Goal: Task Accomplishment & Management: Use online tool/utility

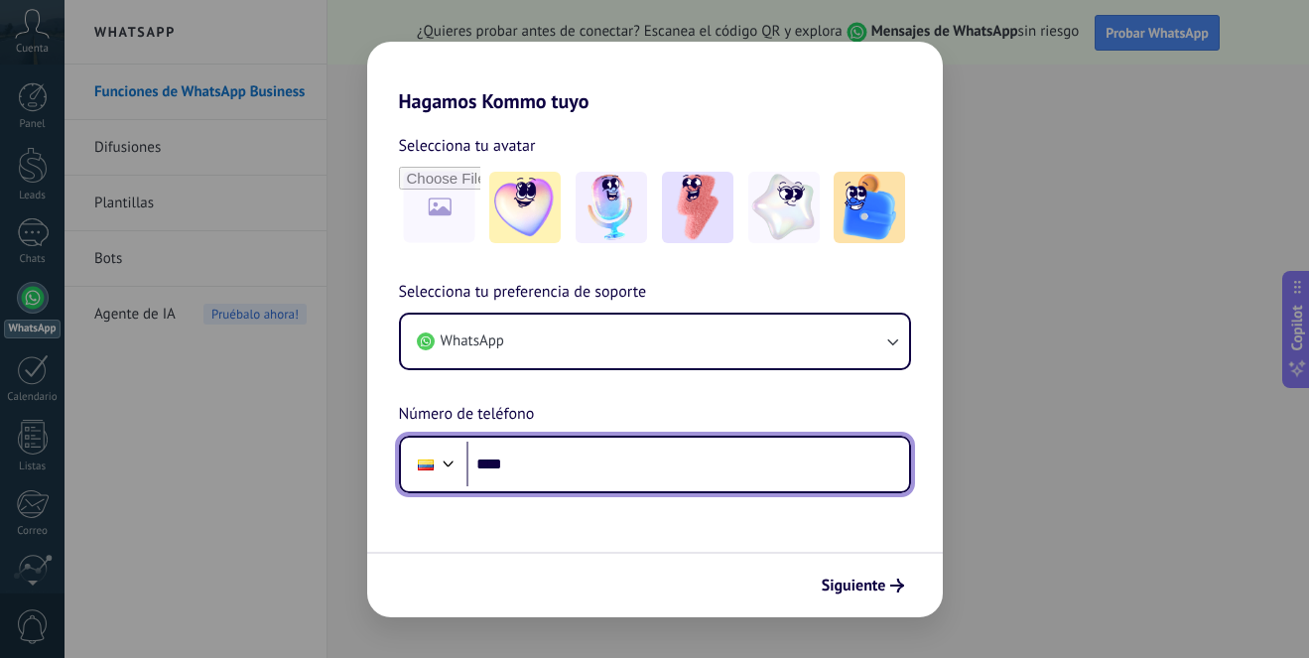
drag, startPoint x: 533, startPoint y: 461, endPoint x: 560, endPoint y: 463, distance: 26.9
click at [534, 461] on input "****" at bounding box center [688, 465] width 443 height 46
type input "**********"
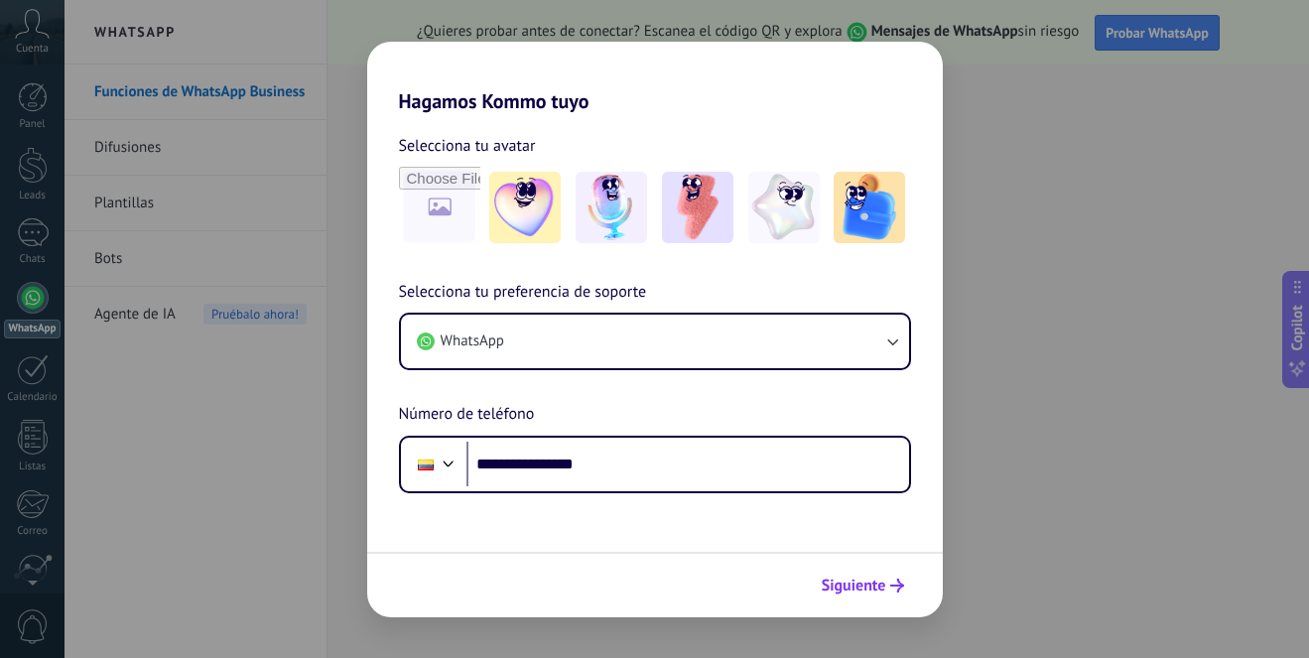
click at [870, 587] on span "Siguiente" at bounding box center [854, 586] width 65 height 14
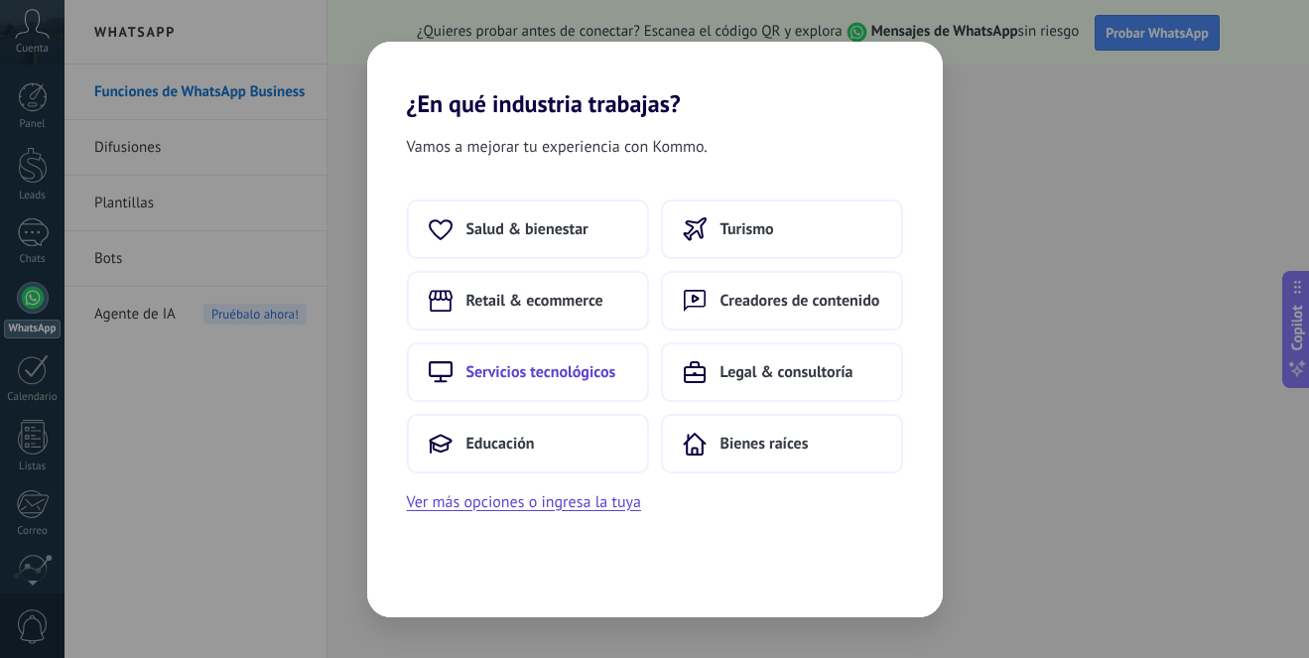
click at [577, 370] on span "Servicios tecnológicos" at bounding box center [542, 372] width 150 height 20
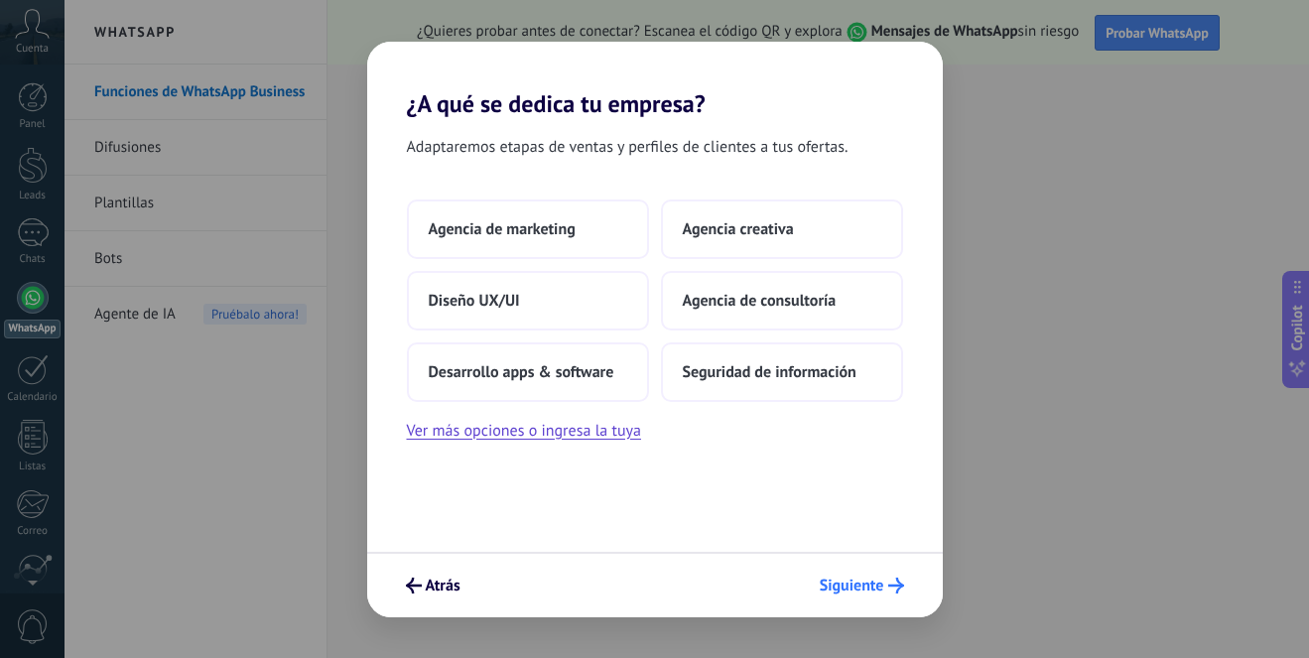
click at [867, 585] on span "Siguiente" at bounding box center [852, 586] width 65 height 14
click at [576, 372] on span "Desarrollo apps & software" at bounding box center [522, 372] width 186 height 20
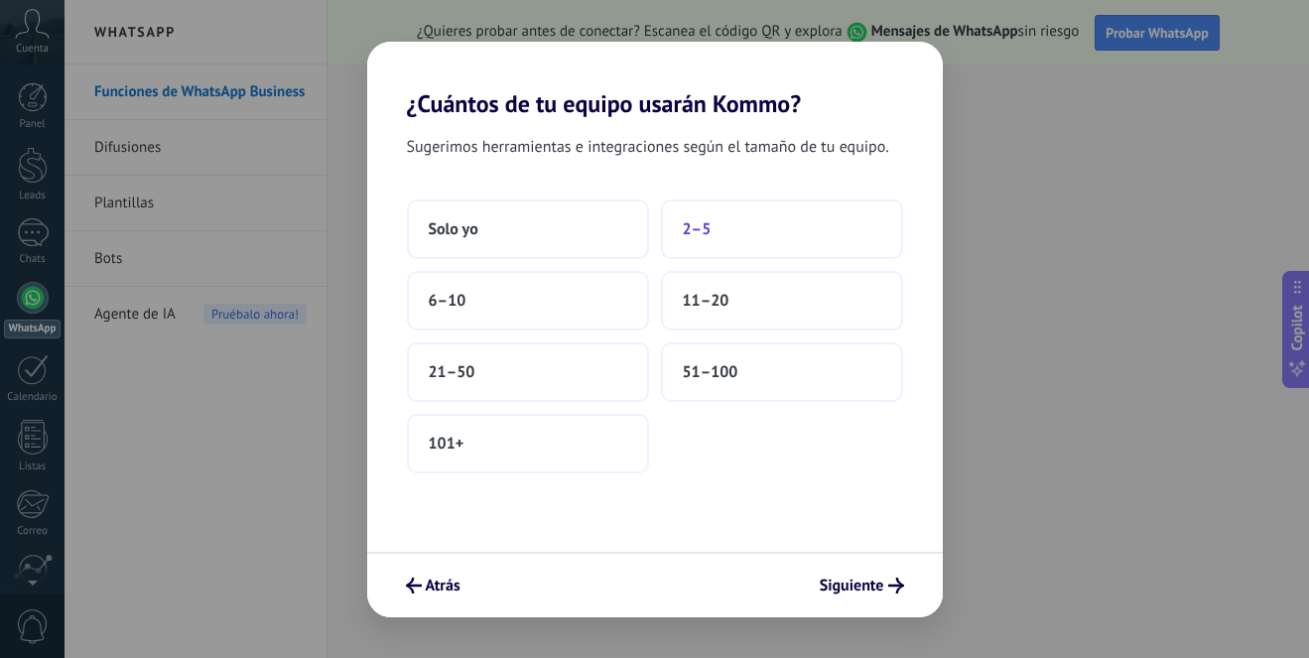
click at [700, 228] on span "2–5" at bounding box center [697, 229] width 29 height 20
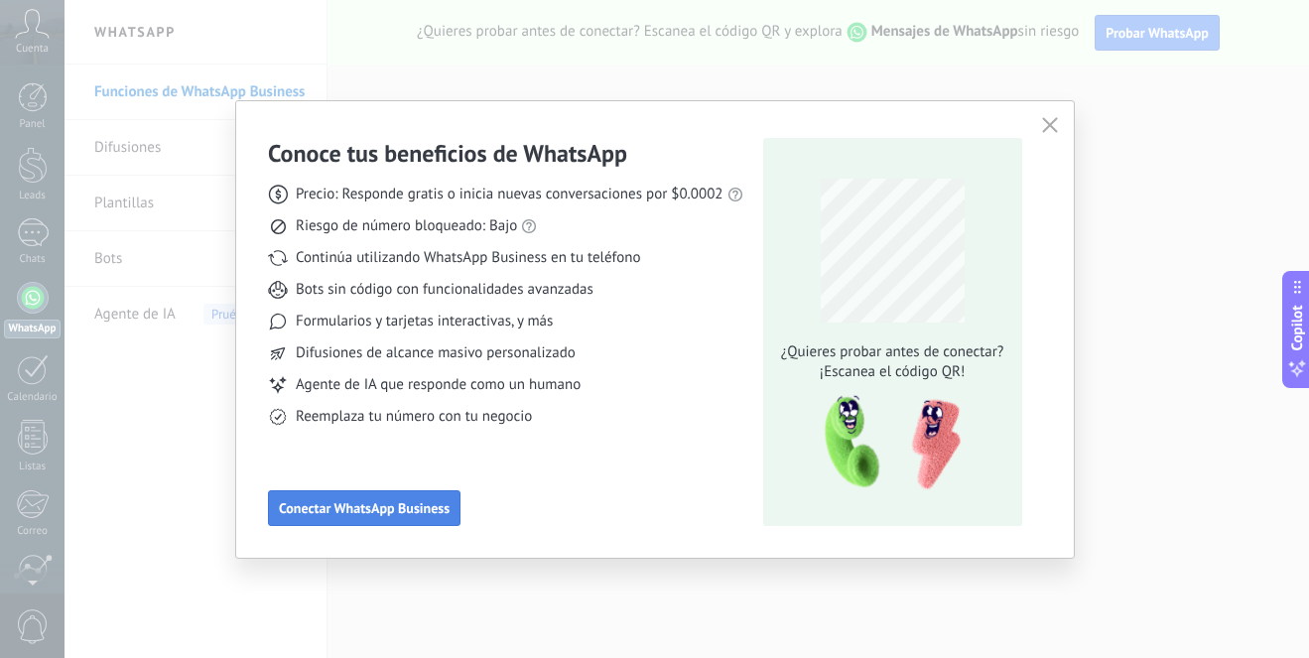
click at [416, 504] on span "Conectar WhatsApp Business" at bounding box center [364, 508] width 171 height 14
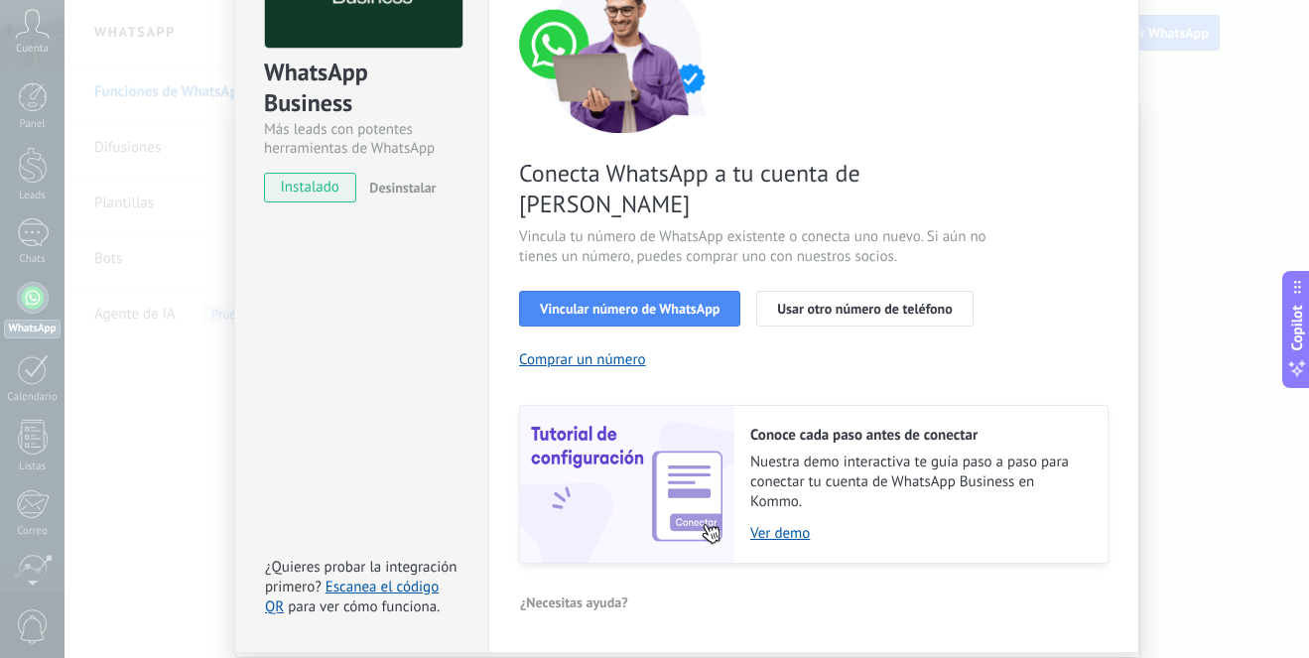
scroll to position [224, 0]
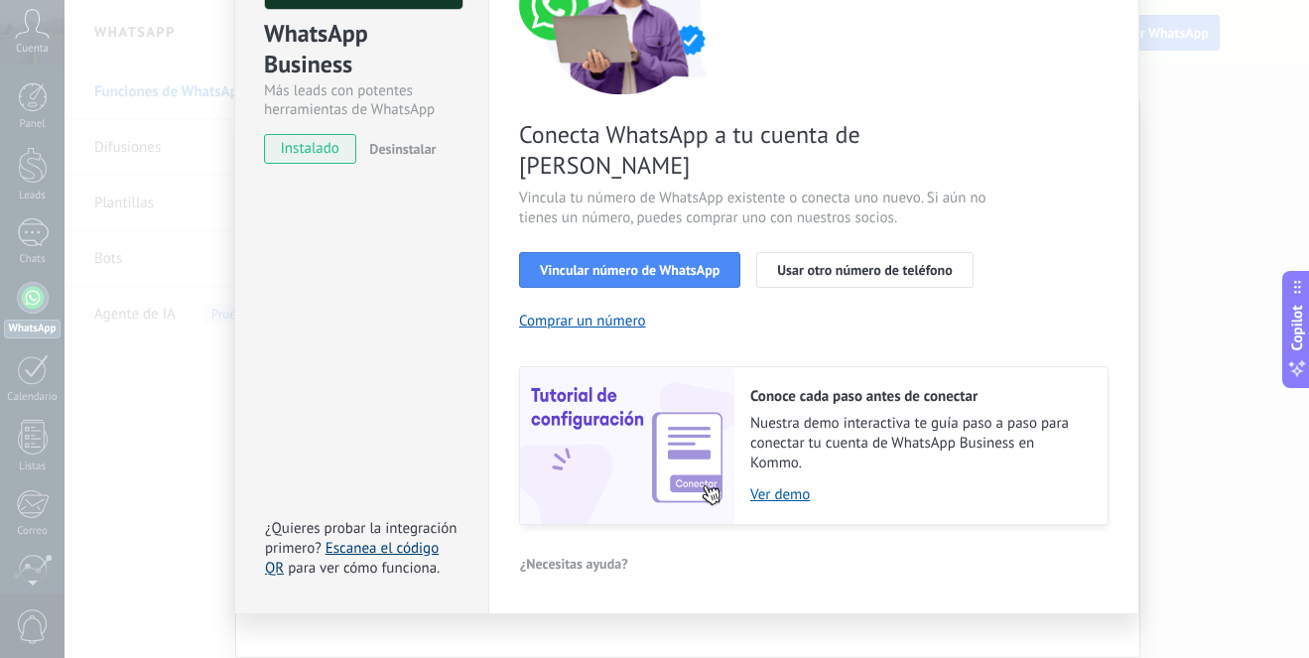
click at [359, 539] on link "Escanea el código QR" at bounding box center [352, 558] width 174 height 39
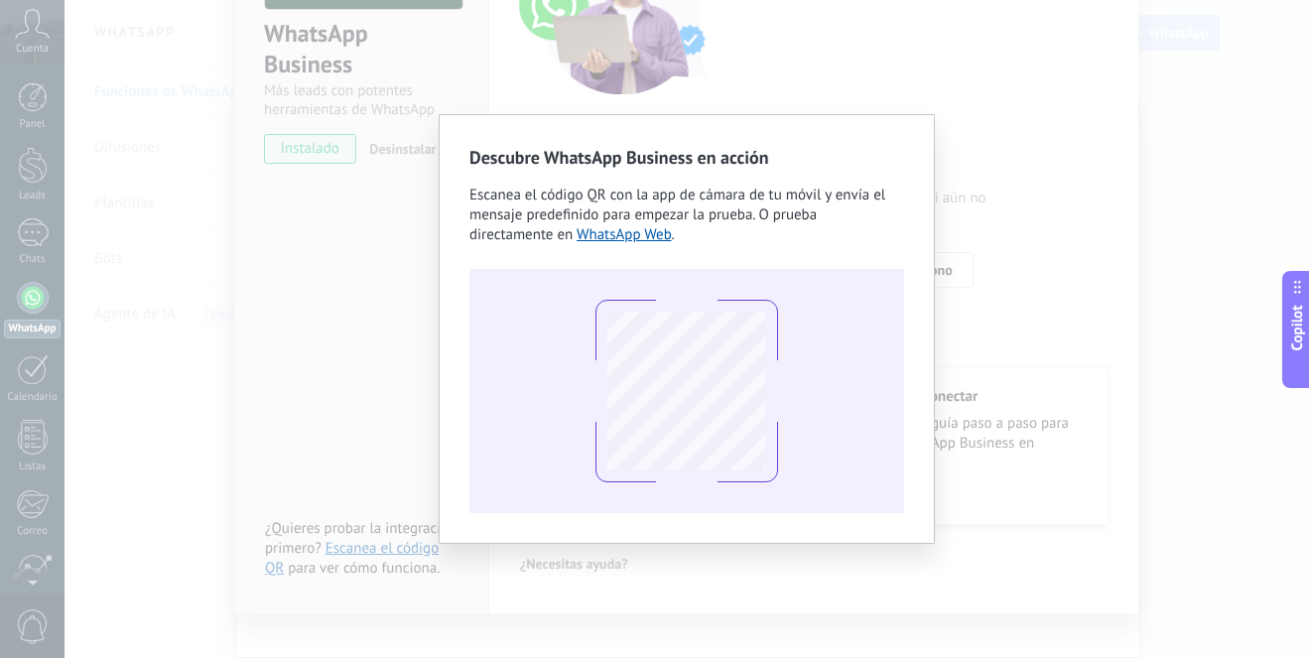
click at [1010, 324] on div "Descubre WhatsApp Business en acción Escanea el código QR con la app [PERSON_NA…" at bounding box center [687, 329] width 1245 height 658
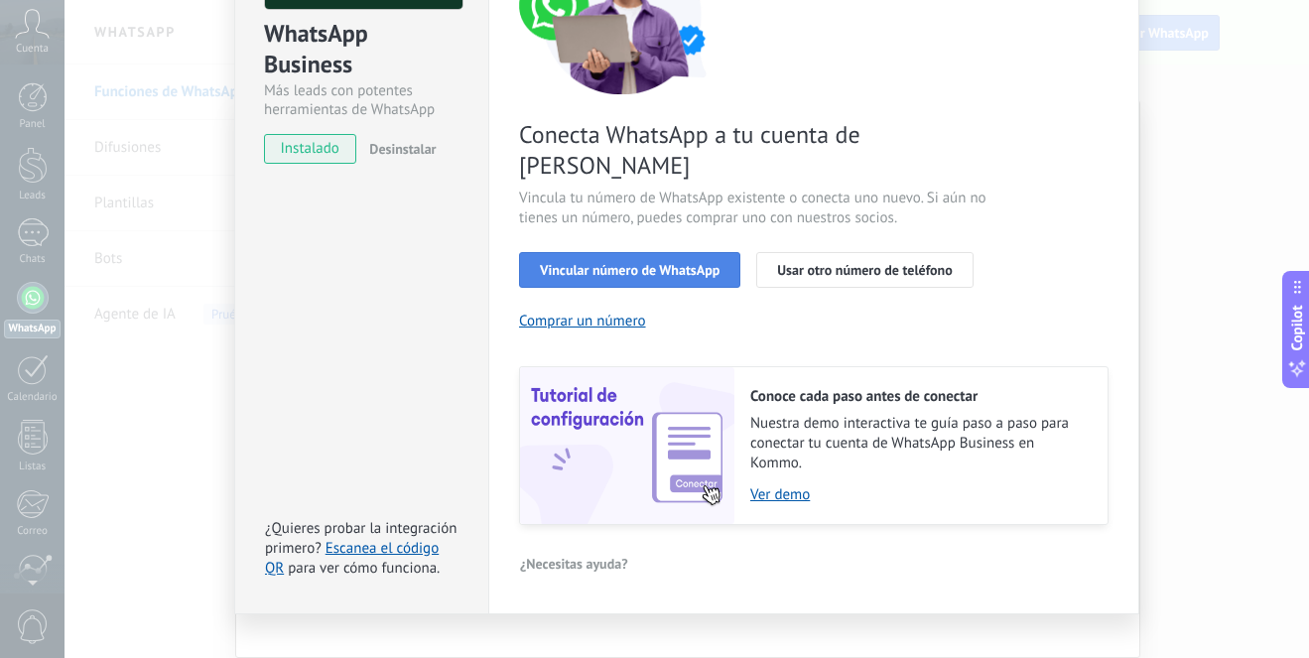
click at [628, 263] on span "Vincular número de WhatsApp" at bounding box center [630, 270] width 180 height 14
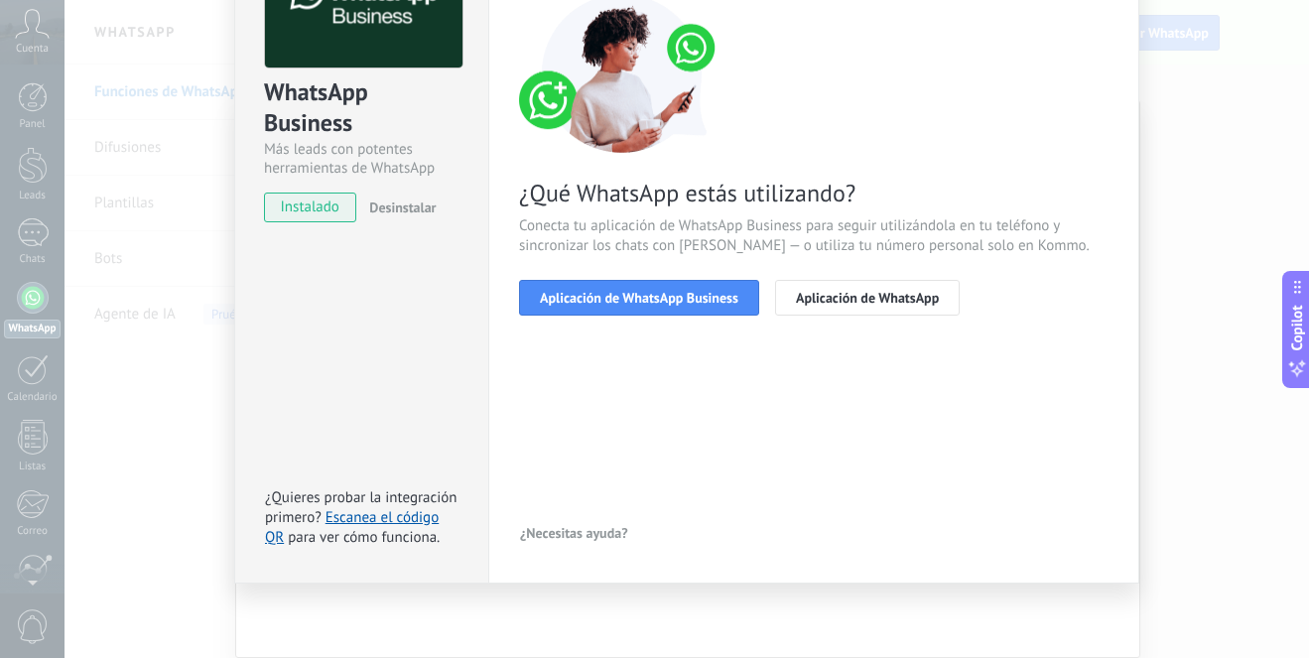
scroll to position [0, 0]
